Goal: Use online tool/utility: Utilize a website feature to perform a specific function

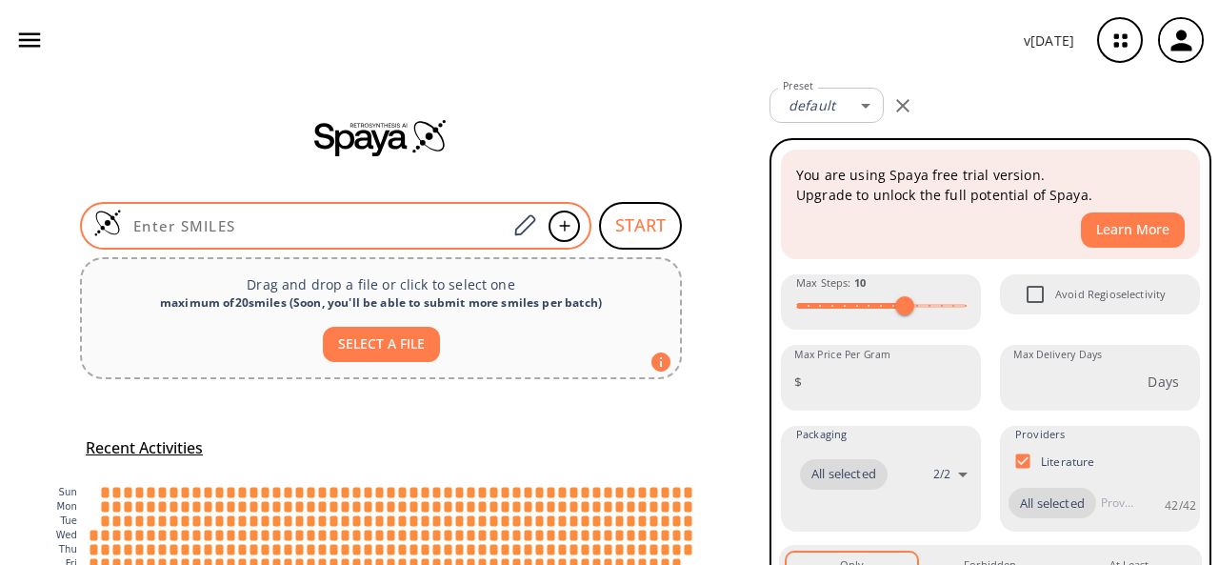
click at [339, 224] on input at bounding box center [314, 225] width 385 height 19
paste input "ClC1=CC(N2C=CC(OC3=CC=CN([C@H](C)CCC(O)=O)C3)=N2)=CC=C1"
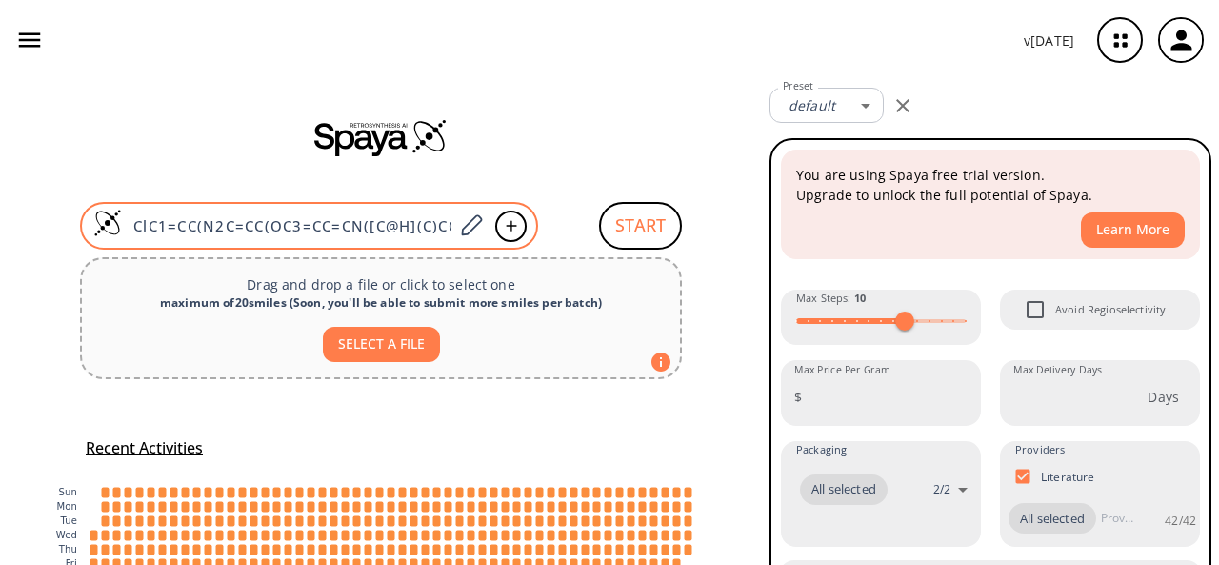
type input "ClC1=CC(N2C=CC(OC3=CC=CN([C@H](C)CCC(O)=O)C3)=N2)=CC=C1"
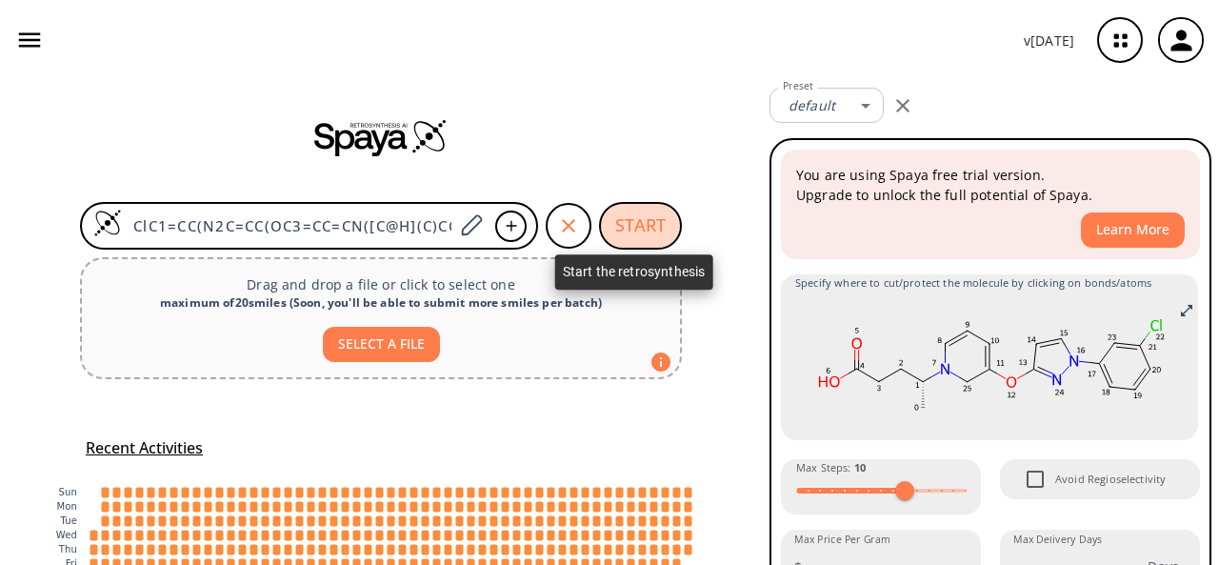
click at [632, 231] on button "START" at bounding box center [640, 226] width 83 height 48
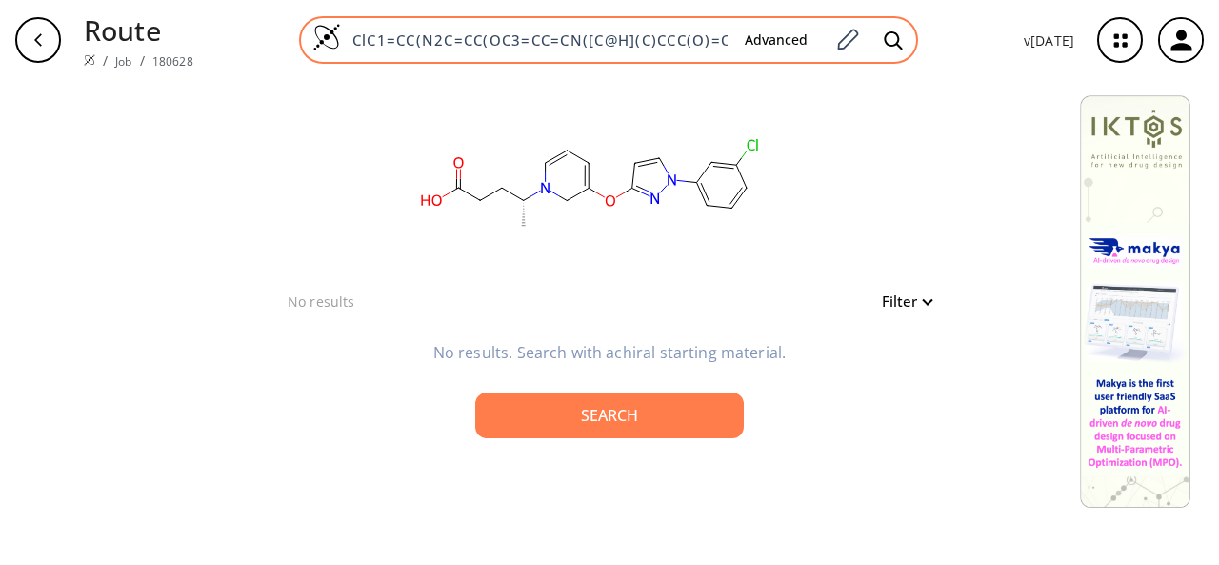
click at [465, 39] on input "ClC1=CC(N2C=CC(OC3=CC=CN([C@H](C)CCC(O)=O)C3)=N2)=CC=C1" at bounding box center [535, 39] width 389 height 19
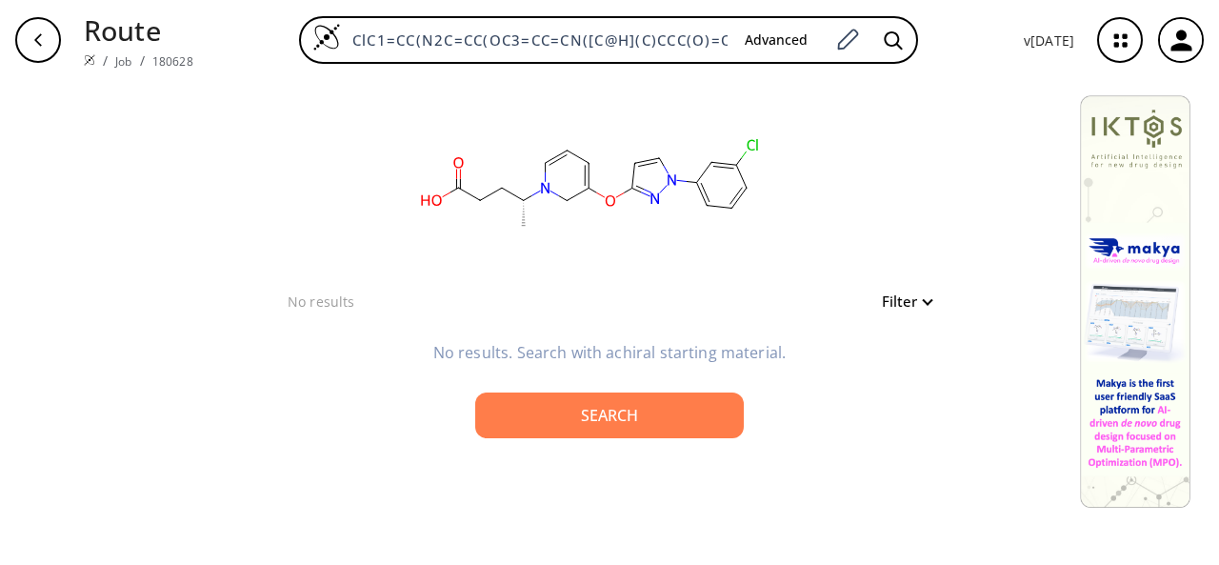
drag, startPoint x: 486, startPoint y: 37, endPoint x: 288, endPoint y: 62, distance: 199.7
click at [288, 62] on div "ClC1=CC(N2C=CC(OC3=CC=CN([C@H](C)CCC(O)=O)C3)=N2)=CC=C1 Advanced" at bounding box center [609, 40] width 800 height 48
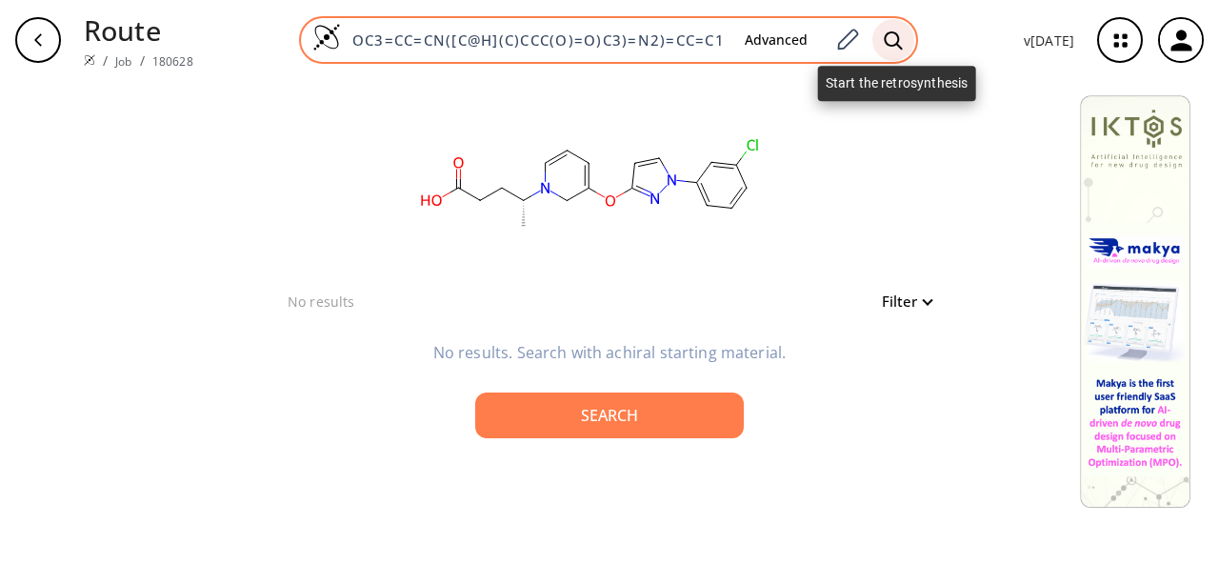
type input "OC3=CC=CN([C@H](C)CCC(O)=O)C3)=N2)=CC=C1"
click at [884, 30] on div at bounding box center [893, 40] width 42 height 42
click at [903, 43] on icon at bounding box center [893, 40] width 19 height 20
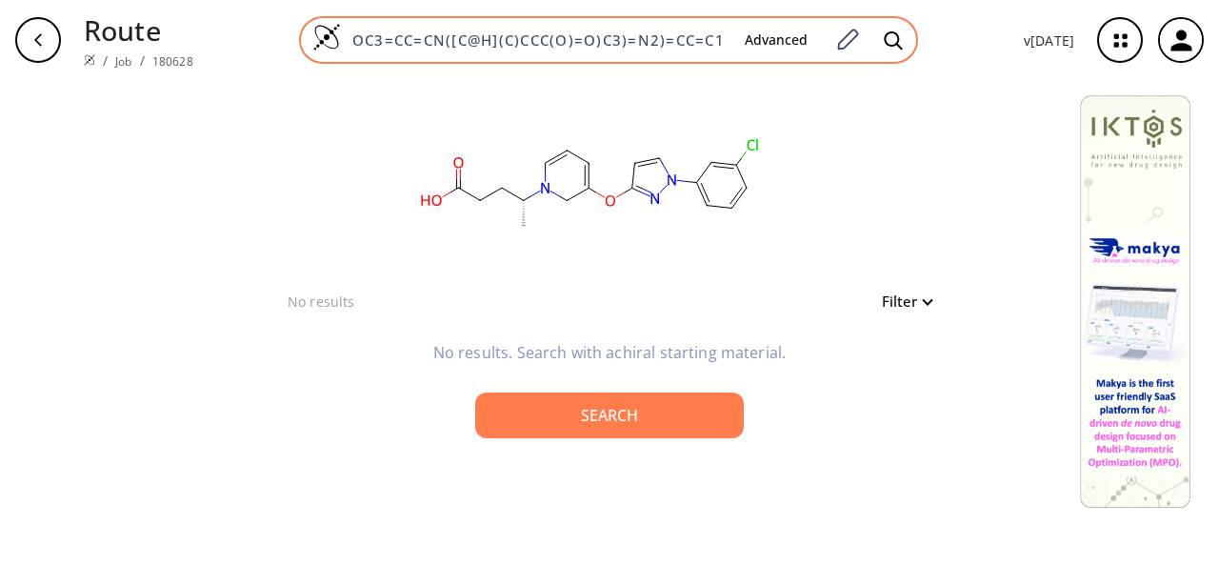
drag, startPoint x: 358, startPoint y: 37, endPoint x: 820, endPoint y: 39, distance: 461.9
click at [820, 39] on div "OC3=CC=CN([C@H](C)CCC(O)=O)C3)=N2)=CC=C1 Advanced" at bounding box center [608, 40] width 619 height 48
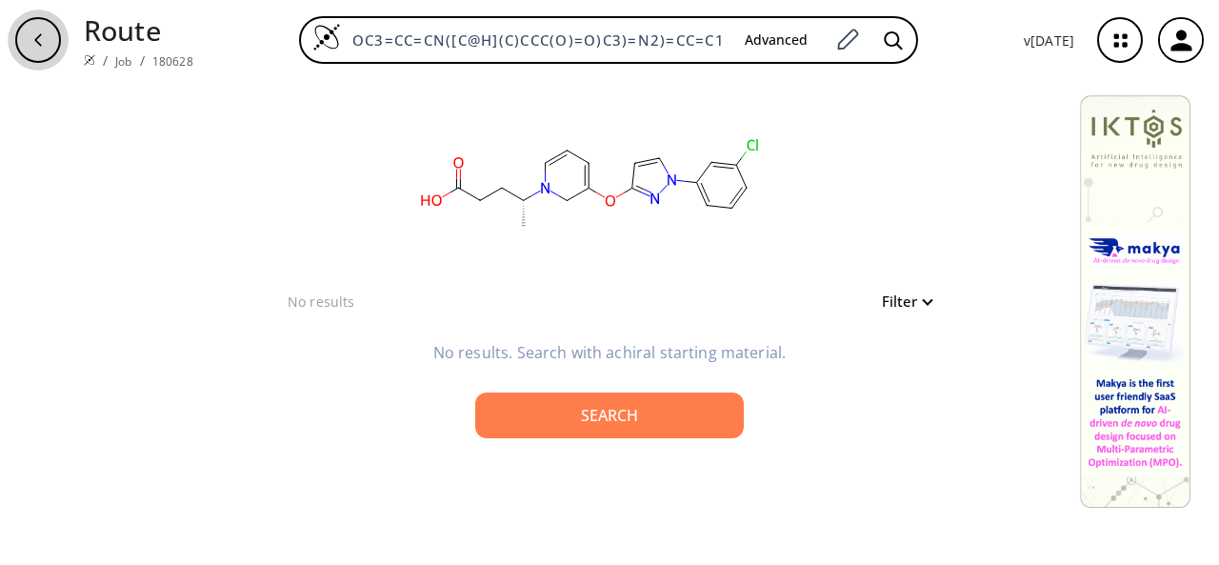
click at [61, 28] on button "button" at bounding box center [38, 40] width 61 height 61
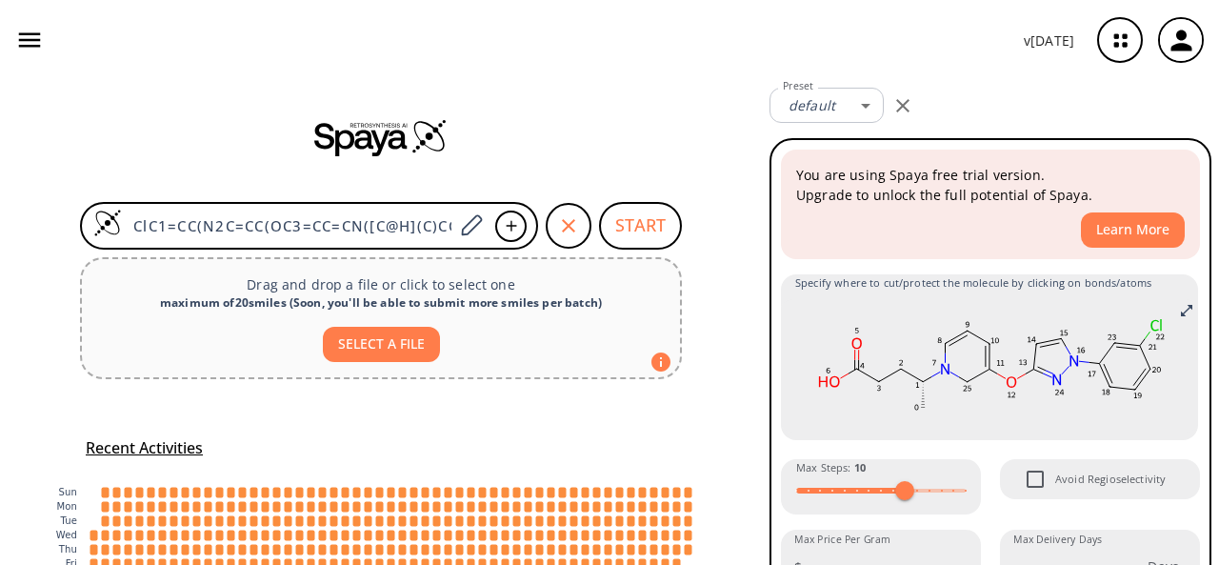
drag, startPoint x: 263, startPoint y: 224, endPoint x: 61, endPoint y: 246, distance: 203.1
click at [61, 246] on div "ClC1=CC(N2C=CC(OC3=CC=CN([C@H](C)CCC(O)=O)C3)=N2)=CC=C1 START" at bounding box center [381, 226] width 648 height 48
type input "OC3=CC=CN([C@H](C)CCC(O)=O)C3)=N2)=CC=C1"
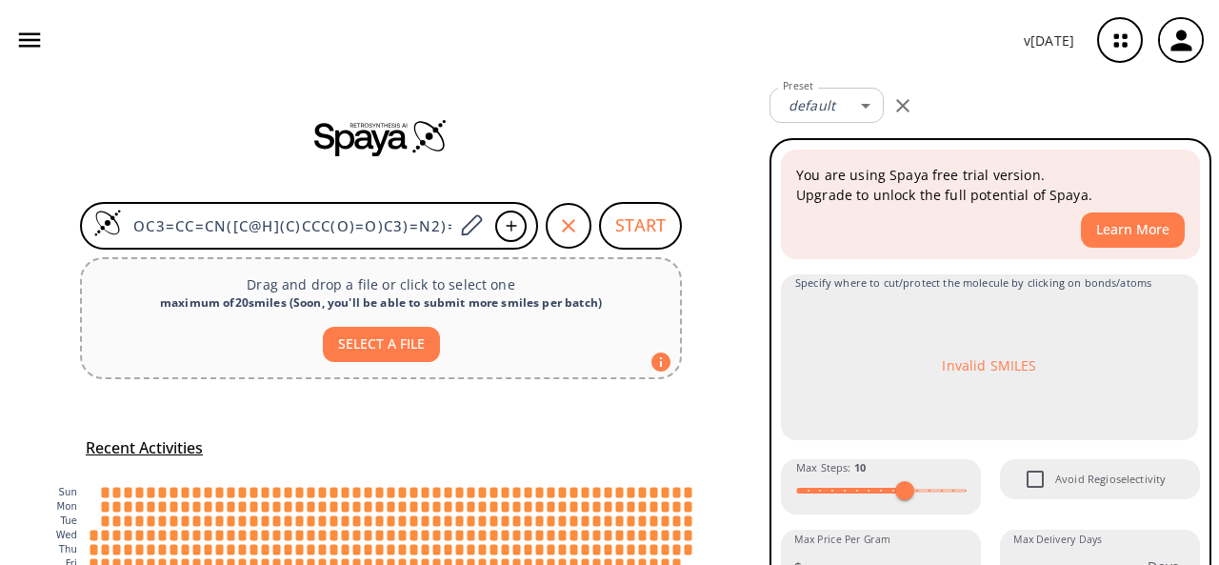
scroll to position [0, 51]
drag, startPoint x: 128, startPoint y: 218, endPoint x: 559, endPoint y: 261, distance: 433.6
click at [559, 261] on div "OC3=CC=CN([C@H](C)CCC(O)=O)C3)=N2)=CC=C1 START Drag and drop a file or click to…" at bounding box center [381, 389] width 762 height 618
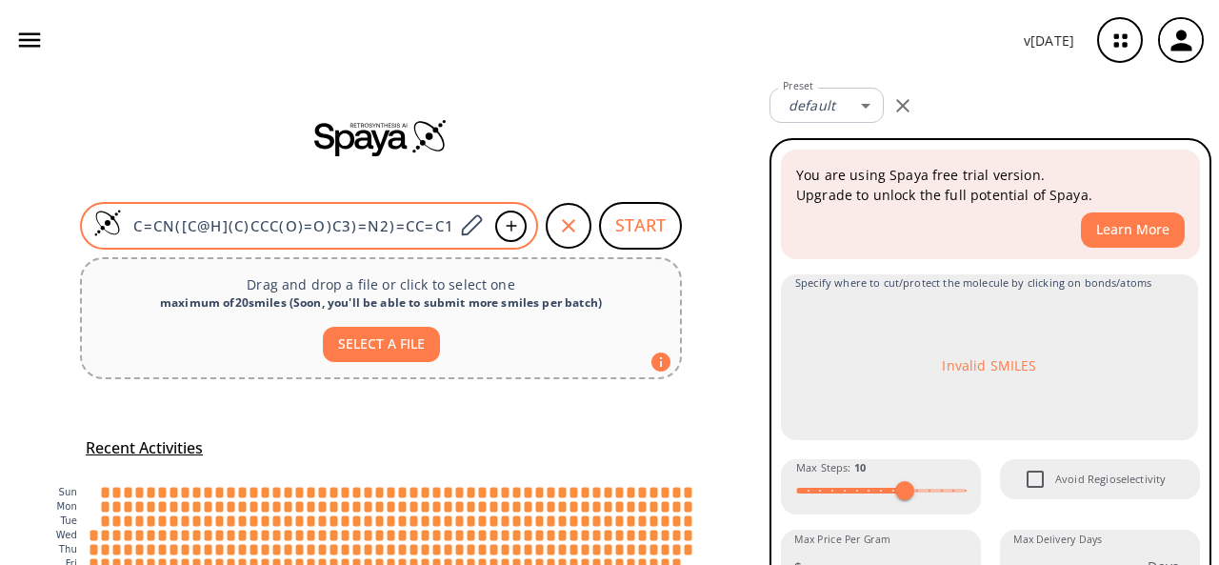
click at [421, 232] on input "OC3=CC=CN([C@H](C)CCC(O)=O)C3)=N2)=CC=C1" at bounding box center [287, 225] width 331 height 19
